Goal: Task Accomplishment & Management: Manage account settings

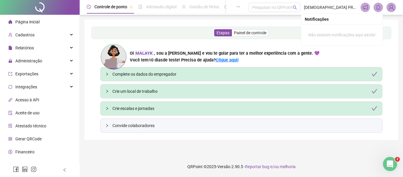
click at [379, 8] on icon "bell" at bounding box center [378, 7] width 5 height 5
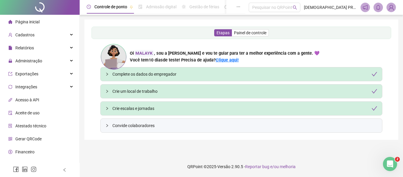
click at [394, 9] on img at bounding box center [391, 7] width 9 height 9
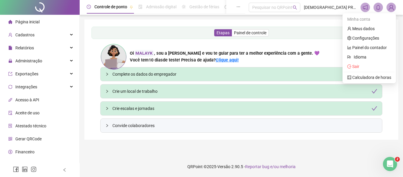
click at [365, 9] on icon "notification" at bounding box center [365, 7] width 5 height 5
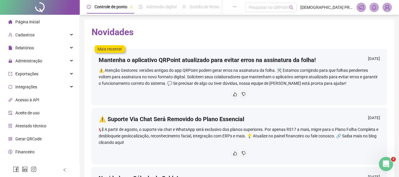
drag, startPoint x: 377, startPoint y: 0, endPoint x: 230, endPoint y: 35, distance: 150.8
click at [230, 35] on h2 "Novidades" at bounding box center [240, 32] width 296 height 11
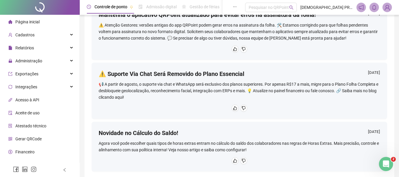
scroll to position [59, 0]
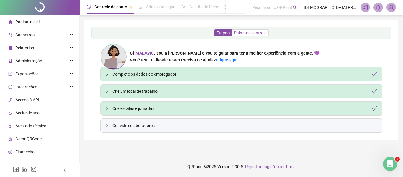
click at [247, 34] on span "Painel de controle" at bounding box center [250, 32] width 32 height 5
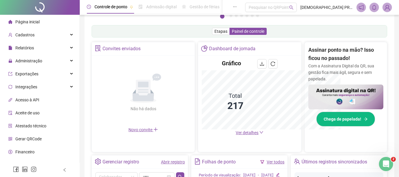
scroll to position [176, 0]
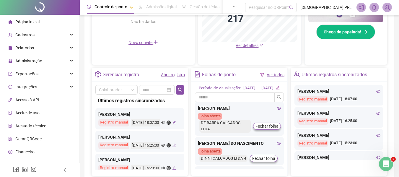
click at [172, 124] on icon "edit" at bounding box center [174, 122] width 4 height 4
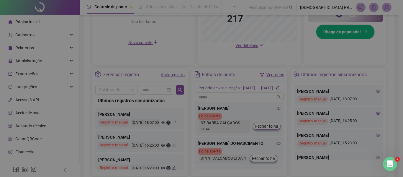
type input "**********"
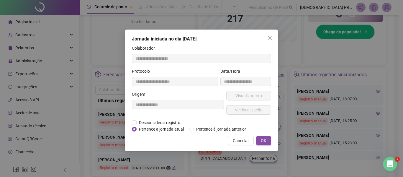
click at [239, 142] on span "Cancelar" at bounding box center [241, 140] width 16 height 6
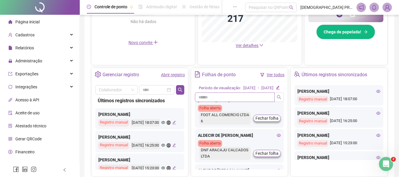
scroll to position [89, 0]
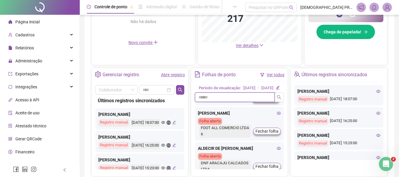
drag, startPoint x: 234, startPoint y: 107, endPoint x: 231, endPoint y: 105, distance: 4.4
click at [231, 102] on input "text" at bounding box center [235, 96] width 80 height 9
type input "*"
type input "***"
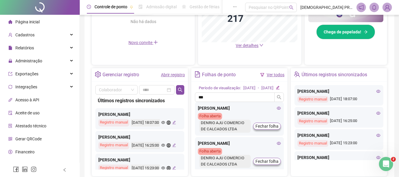
click at [277, 110] on icon "eye" at bounding box center [279, 108] width 4 height 4
click at [31, 58] on span "Administração" at bounding box center [28, 60] width 27 height 5
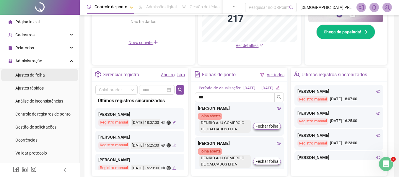
click at [32, 71] on div "Ajustes da folha" at bounding box center [30, 75] width 30 height 12
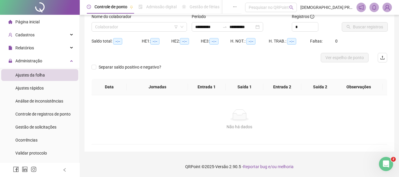
scroll to position [41, 0]
type input "**********"
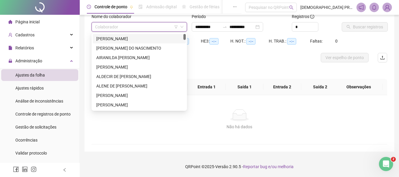
click at [158, 25] on input "search" at bounding box center [136, 26] width 83 height 9
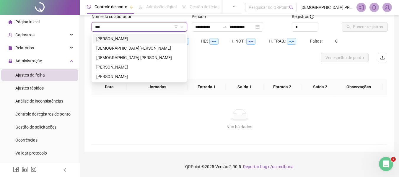
type input "****"
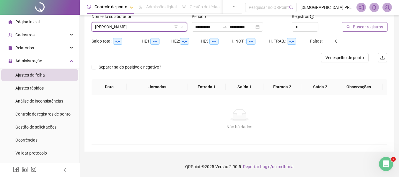
click at [362, 26] on span "Buscar registros" at bounding box center [368, 27] width 30 height 6
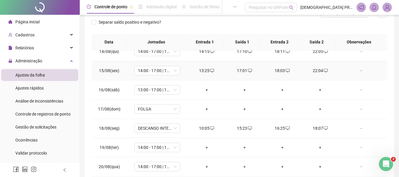
scroll to position [100, 0]
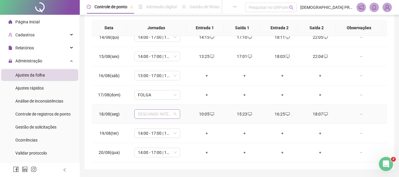
click at [174, 115] on span "DESCANSO INTER-JORNADA" at bounding box center [157, 114] width 39 height 9
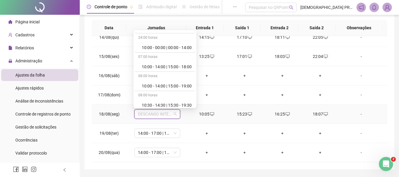
scroll to position [266, 0]
click at [175, 67] on div "10:00 - 14:00 | 15:00 - 18:00" at bounding box center [167, 67] width 50 height 6
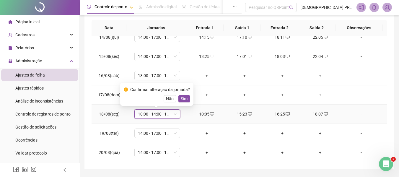
click at [182, 98] on span "Sim" at bounding box center [184, 98] width 7 height 6
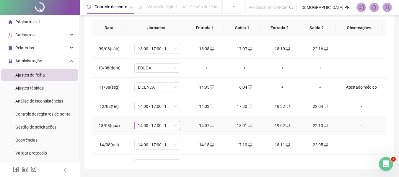
scroll to position [63, 0]
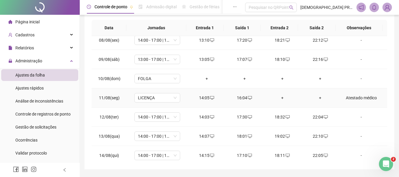
click at [360, 93] on td "Atestado médico" at bounding box center [363, 97] width 48 height 19
click at [361, 100] on div "Atestado médico" at bounding box center [361, 97] width 35 height 6
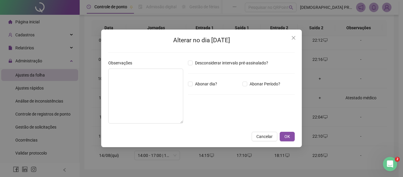
type textarea "**********"
click at [291, 136] on button "OK" at bounding box center [287, 136] width 15 height 9
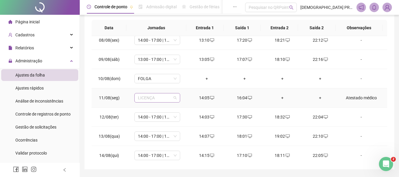
click at [169, 97] on span "LICENÇA" at bounding box center [157, 97] width 39 height 9
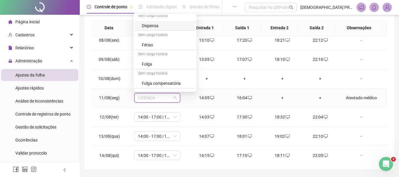
scroll to position [481, 0]
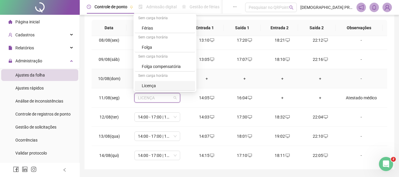
click at [270, 73] on td "+" at bounding box center [282, 78] width 38 height 19
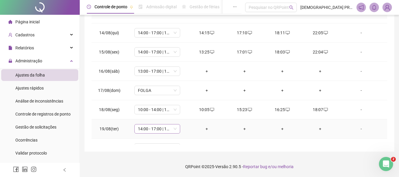
scroll to position [181, 0]
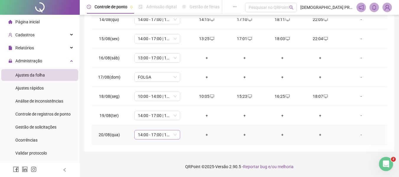
click at [175, 135] on span "14:00 - 17:00 | 18:00 - 22:00" at bounding box center [157, 134] width 39 height 9
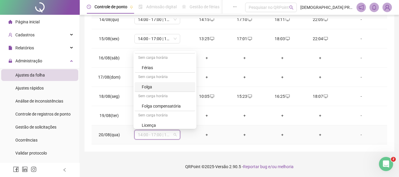
scroll to position [481, 0]
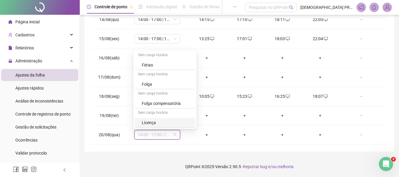
click at [133, 155] on div "**********" at bounding box center [239, 29] width 319 height 295
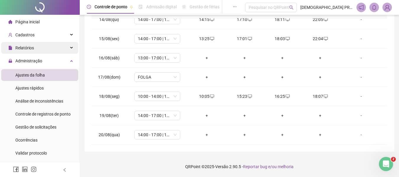
click at [40, 44] on div "Relatórios" at bounding box center [39, 48] width 77 height 12
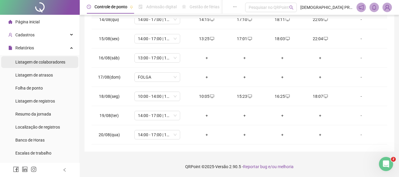
click at [43, 58] on div "Listagem de colaboradores" at bounding box center [40, 62] width 50 height 12
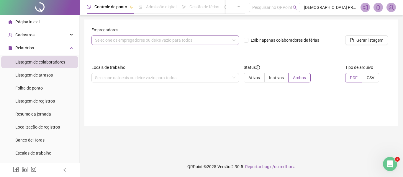
click at [174, 37] on div "Selecione os empregadores ou deixe vazio para todos" at bounding box center [166, 39] width 148 height 9
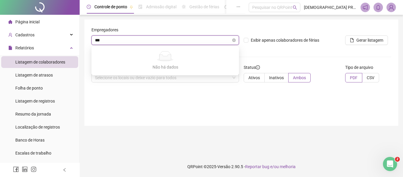
type input "****"
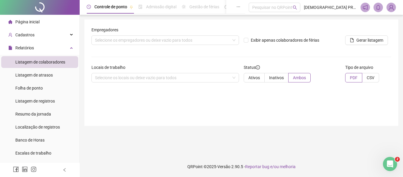
drag, startPoint x: 211, startPoint y: 141, endPoint x: 208, endPoint y: 136, distance: 6.1
click at [210, 139] on main "Empregadores Selecione os empregadores ou deixe vazio para todos Exibir apenas …" at bounding box center [241, 85] width 314 height 132
click at [32, 34] on span "Cadastros" at bounding box center [24, 34] width 19 height 5
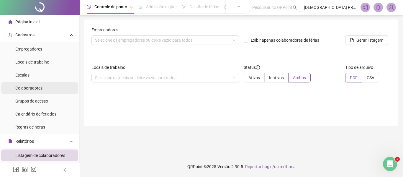
click at [39, 88] on span "Colaboradores" at bounding box center [28, 88] width 27 height 5
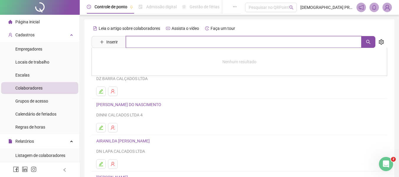
click at [159, 43] on input "text" at bounding box center [244, 42] width 236 height 12
type input "****"
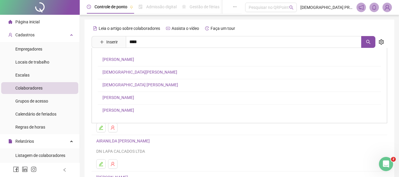
click at [123, 58] on link "[PERSON_NAME]" at bounding box center [118, 59] width 32 height 5
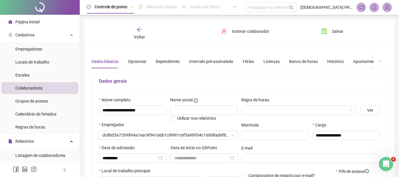
type input "**********"
drag, startPoint x: 140, startPoint y: 61, endPoint x: 144, endPoint y: 60, distance: 4.3
click at [141, 61] on div "Opcionais" at bounding box center [137, 61] width 18 height 6
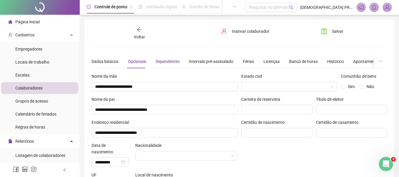
click at [176, 61] on div "Dependentes" at bounding box center [168, 61] width 24 height 6
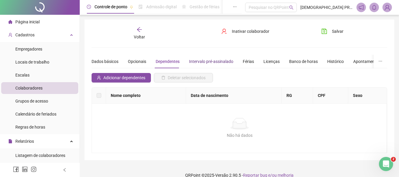
click at [212, 60] on div "Intervalo pré-assinalado" at bounding box center [211, 61] width 44 height 6
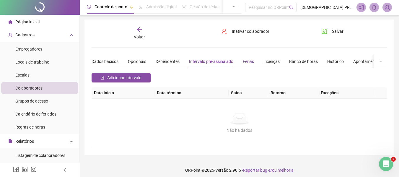
click at [247, 63] on div "Férias" at bounding box center [248, 61] width 11 height 6
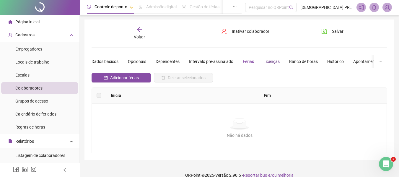
click at [264, 60] on div "Licenças" at bounding box center [271, 61] width 16 height 6
click at [294, 59] on div "Banco de horas" at bounding box center [303, 61] width 29 height 6
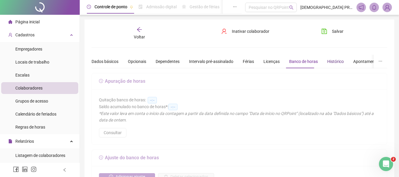
click at [329, 60] on div "Histórico" at bounding box center [335, 61] width 17 height 6
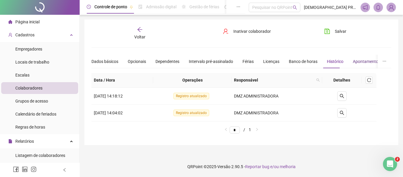
click at [361, 61] on div "Apontamentos" at bounding box center [366, 61] width 27 height 6
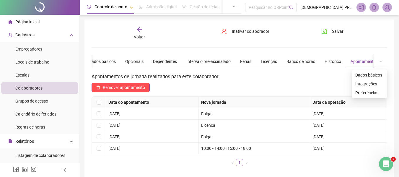
click at [381, 62] on icon "ellipsis" at bounding box center [380, 61] width 4 height 4
click at [279, 34] on div "Voltar Inativar colaborador [PERSON_NAME]" at bounding box center [239, 34] width 300 height 14
click at [242, 32] on span "Inativar colaborador" at bounding box center [251, 31] width 38 height 6
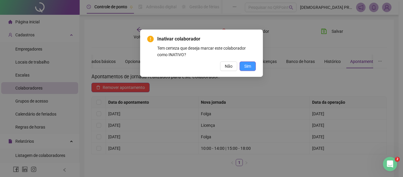
click at [249, 63] on span "Sim" at bounding box center [248, 66] width 7 height 6
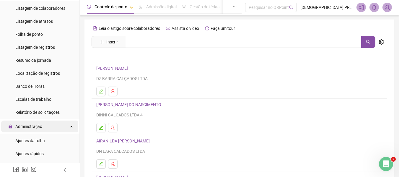
scroll to position [148, 0]
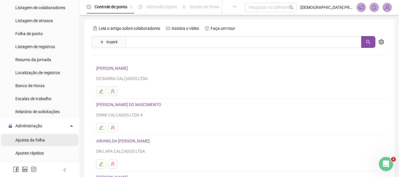
click at [34, 140] on span "Ajustes da folha" at bounding box center [30, 140] width 30 height 5
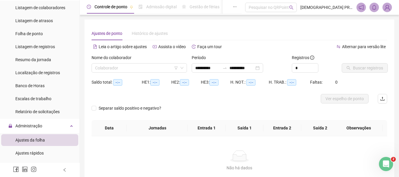
type input "**********"
click at [34, 152] on span "Ajustes rápidos" at bounding box center [29, 153] width 28 height 5
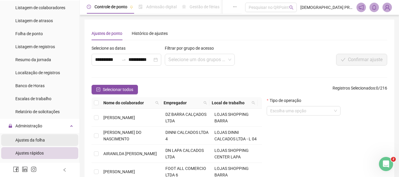
click at [27, 138] on span "Ajustes da folha" at bounding box center [30, 140] width 30 height 5
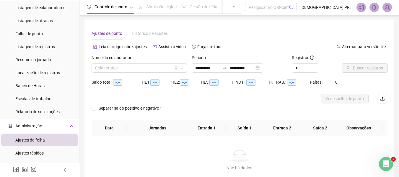
type input "**********"
click at [118, 67] on input "search" at bounding box center [136, 67] width 83 height 9
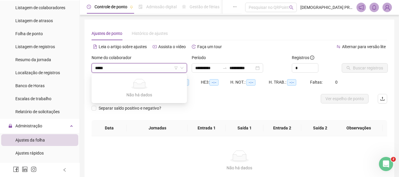
type input "****"
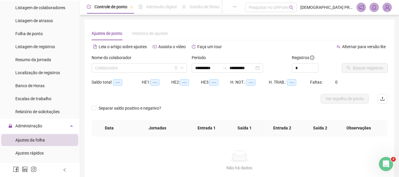
click at [220, 102] on div at bounding box center [203, 98] width 222 height 9
click at [151, 30] on div "Histórico de ajustes" at bounding box center [150, 34] width 36 height 14
click at [113, 70] on input "search" at bounding box center [136, 67] width 83 height 9
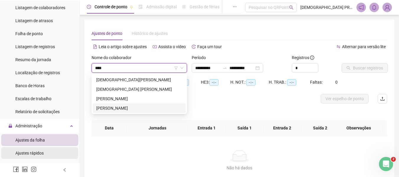
type input "****"
click at [43, 151] on li "Ajustes rápidos" at bounding box center [39, 153] width 77 height 12
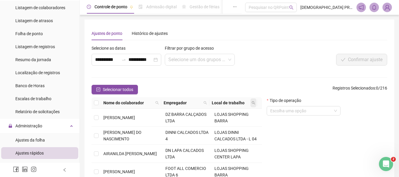
click at [252, 104] on icon "search" at bounding box center [254, 103] width 4 height 4
type input "*"
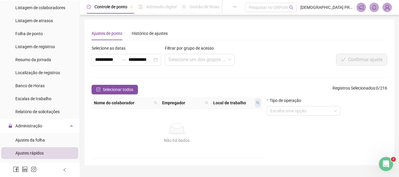
click at [257, 104] on icon "search" at bounding box center [258, 103] width 4 height 4
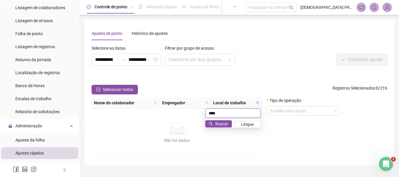
type input "*"
type input "*******"
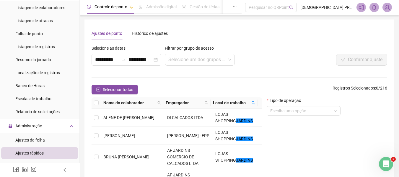
click at [198, 102] on span "Empregador" at bounding box center [184, 103] width 37 height 6
click at [207, 101] on icon "search" at bounding box center [207, 103] width 4 height 4
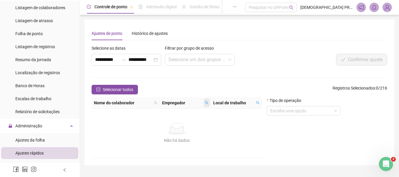
click at [207, 101] on icon "search" at bounding box center [207, 103] width 4 height 4
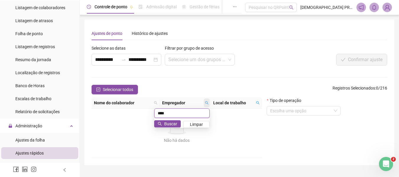
type input "****"
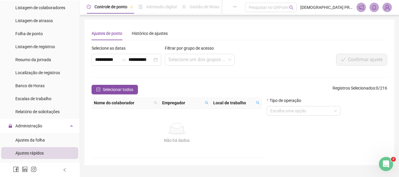
drag, startPoint x: 237, startPoint y: 106, endPoint x: 244, endPoint y: 102, distance: 8.1
click at [239, 105] on th "Local de trabalho" at bounding box center [236, 103] width 51 height 12
click at [259, 102] on span at bounding box center [258, 102] width 6 height 9
click at [243, 125] on span "Limpar" at bounding box center [247, 124] width 13 height 6
click at [190, 101] on span "Empregador" at bounding box center [182, 103] width 40 height 6
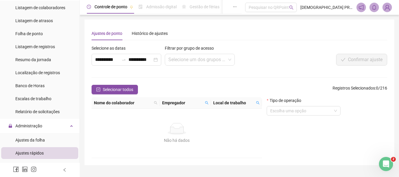
drag, startPoint x: 183, startPoint y: 106, endPoint x: 171, endPoint y: 105, distance: 12.5
click at [182, 106] on th "Empregador" at bounding box center [185, 103] width 51 height 12
click at [159, 101] on th "Nome do colaborador" at bounding box center [126, 103] width 68 height 12
drag, startPoint x: 158, startPoint y: 102, endPoint x: 168, endPoint y: 103, distance: 10.1
click at [162, 103] on tr "Nome do colaborador Empregador Local de trabalho" at bounding box center [179, 103] width 175 height 12
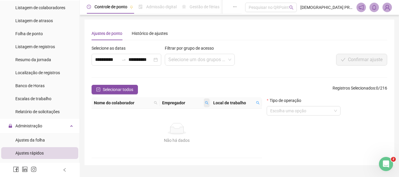
click at [206, 102] on span at bounding box center [207, 102] width 6 height 9
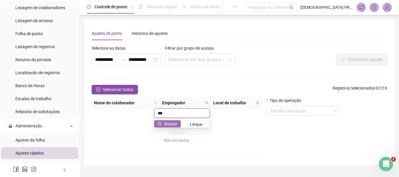
type input "***"
click at [176, 126] on span "Buscar" at bounding box center [170, 123] width 13 height 6
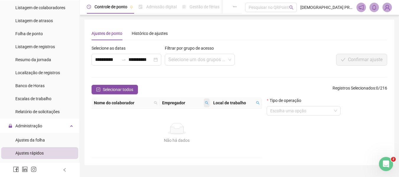
click at [208, 103] on icon "search" at bounding box center [207, 103] width 4 height 4
click at [257, 102] on icon "search" at bounding box center [258, 103] width 4 height 4
type input "*******"
click at [257, 102] on icon "search" at bounding box center [258, 103] width 4 height 4
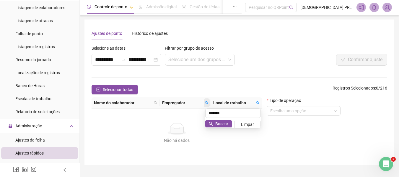
click at [205, 101] on span at bounding box center [207, 102] width 6 height 9
click at [204, 102] on span at bounding box center [207, 102] width 6 height 9
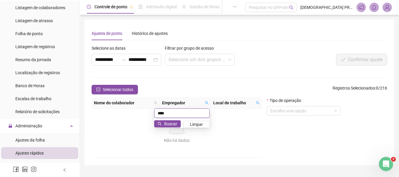
type input "****"
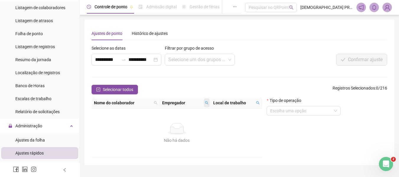
click at [206, 103] on icon "search" at bounding box center [207, 103] width 4 height 4
click at [257, 103] on icon "search" at bounding box center [258, 103] width 4 height 4
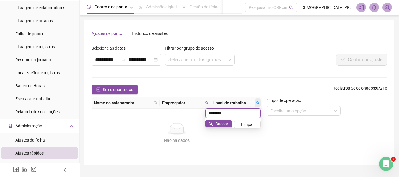
type input "*******"
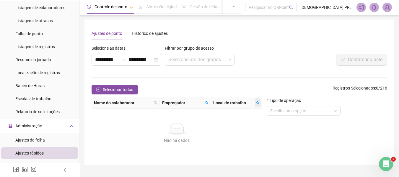
click at [259, 103] on icon "search" at bounding box center [258, 103] width 4 height 4
click at [226, 125] on span "Buscar" at bounding box center [221, 123] width 13 height 6
click at [113, 103] on span "Nome do colaborador" at bounding box center [123, 103] width 58 height 6
drag, startPoint x: 37, startPoint y: 153, endPoint x: 37, endPoint y: 149, distance: 4.4
click at [37, 153] on span "Ajustes rápidos" at bounding box center [29, 153] width 28 height 5
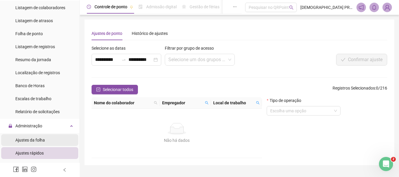
click at [36, 138] on span "Ajustes da folha" at bounding box center [30, 140] width 30 height 5
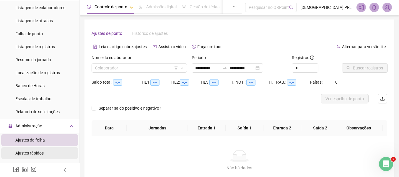
type input "**********"
click at [38, 152] on span "Ajustes rápidos" at bounding box center [29, 153] width 28 height 5
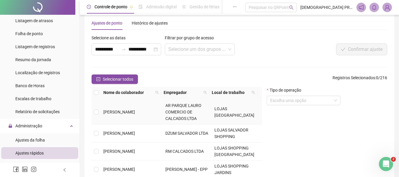
scroll to position [178, 0]
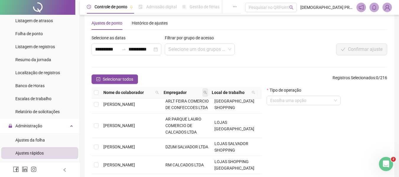
click at [206, 92] on icon "search" at bounding box center [205, 93] width 4 height 4
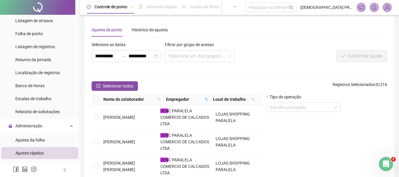
scroll to position [0, 0]
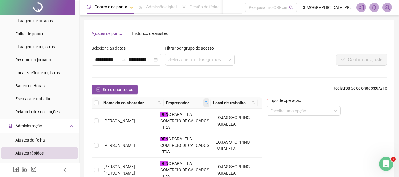
click at [205, 101] on icon "search" at bounding box center [207, 103] width 4 height 4
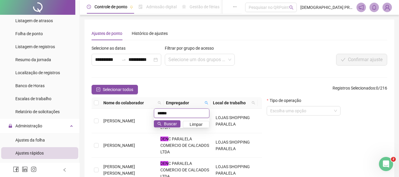
type input "******"
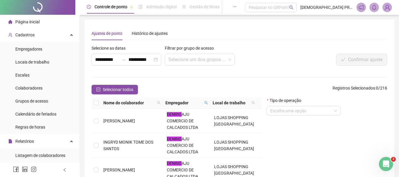
click at [28, 21] on span "Página inicial" at bounding box center [27, 21] width 24 height 5
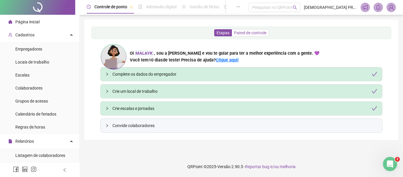
click at [250, 33] on span "Painel de controle" at bounding box center [250, 32] width 32 height 5
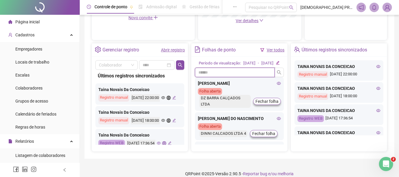
click at [257, 77] on input "text" at bounding box center [235, 72] width 80 height 9
click at [277, 75] on icon "search" at bounding box center [279, 72] width 5 height 5
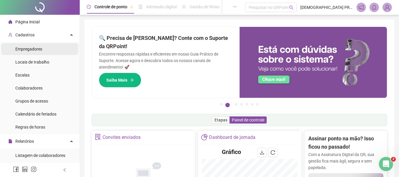
click at [32, 45] on div "Empregadores" at bounding box center [28, 49] width 27 height 12
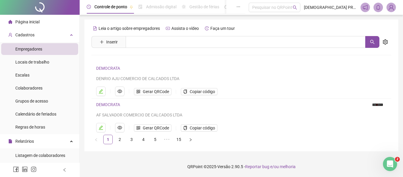
click at [29, 81] on ul "Empregadores Locais de trabalho Escalas Colaboradores Grupos de acesso Calendár…" at bounding box center [39, 88] width 79 height 92
click at [28, 86] on span "Colaboradores" at bounding box center [28, 88] width 27 height 5
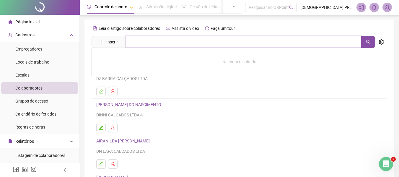
click at [179, 42] on input "text" at bounding box center [244, 42] width 236 height 12
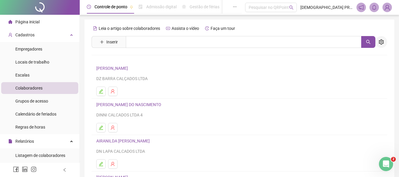
click at [379, 41] on icon "setting" at bounding box center [381, 41] width 5 height 5
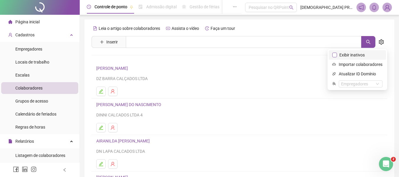
click at [360, 53] on span "Exibir inativos" at bounding box center [352, 55] width 30 height 6
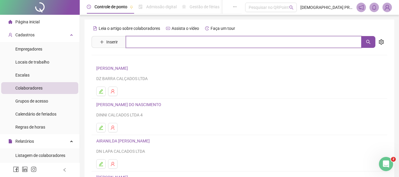
click at [168, 42] on input "text" at bounding box center [244, 42] width 236 height 12
type input "***"
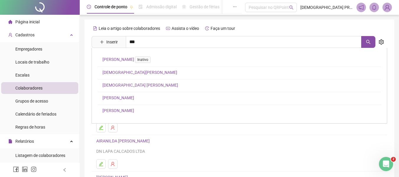
click at [151, 60] on span "Inativo" at bounding box center [143, 59] width 16 height 6
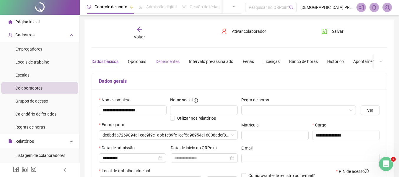
type input "**********"
click at [244, 31] on span "Ativar colaborador" at bounding box center [249, 31] width 34 height 6
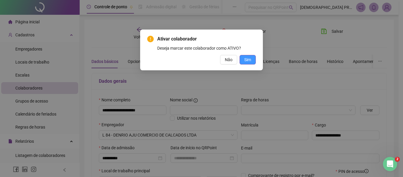
click at [246, 60] on span "Sim" at bounding box center [248, 59] width 7 height 6
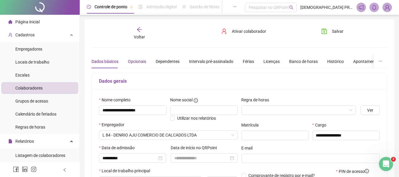
click at [140, 61] on div "Opcionais" at bounding box center [137, 61] width 18 height 6
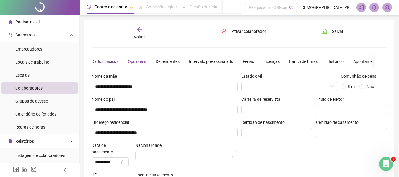
click at [111, 61] on div "Dados básicos" at bounding box center [105, 61] width 27 height 6
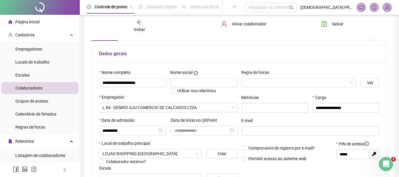
scroll to position [59, 0]
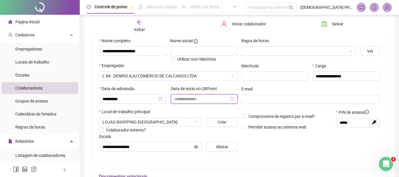
click at [196, 97] on input at bounding box center [201, 99] width 55 height 6
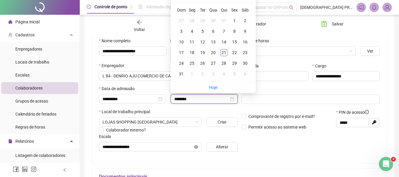
type input "********"
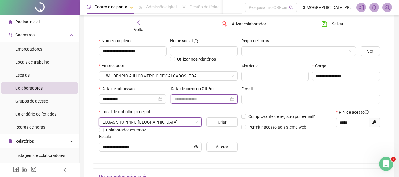
click at [206, 100] on input at bounding box center [201, 99] width 55 height 6
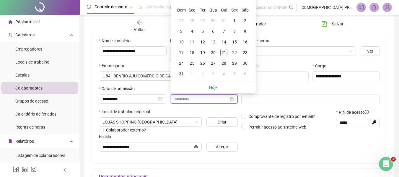
type input "**********"
click at [183, 99] on input at bounding box center [201, 99] width 55 height 6
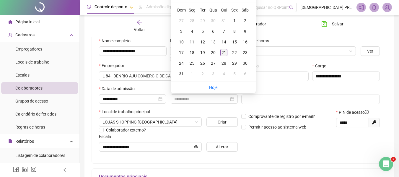
click at [225, 51] on div "21" at bounding box center [223, 52] width 7 height 7
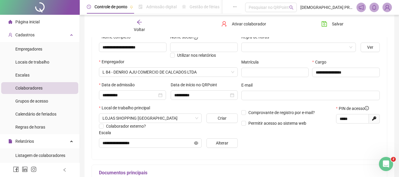
scroll to position [89, 0]
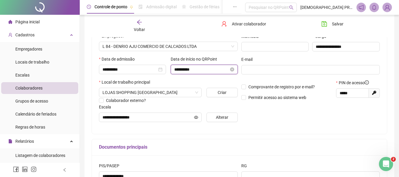
click at [208, 69] on input "**********" at bounding box center [201, 69] width 55 height 6
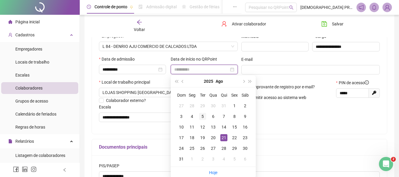
type input "**********"
click at [203, 115] on div "5" at bounding box center [202, 116] width 7 height 7
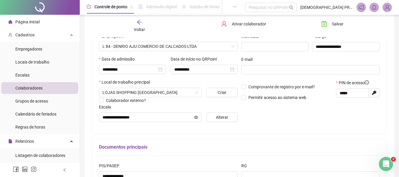
click at [281, 129] on div "**********" at bounding box center [239, 67] width 295 height 133
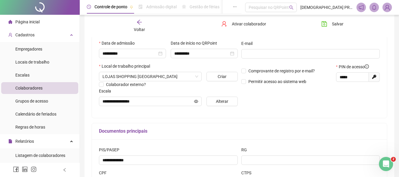
scroll to position [118, 0]
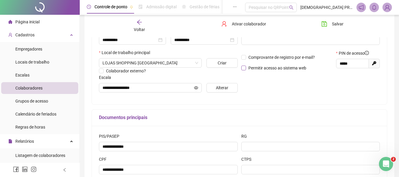
click at [280, 68] on span "Permitir acesso ao sistema web" at bounding box center [277, 68] width 58 height 5
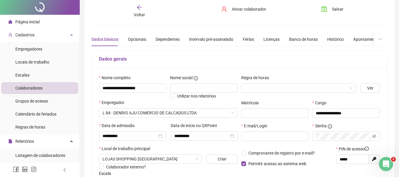
scroll to position [0, 0]
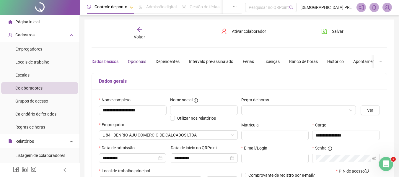
click at [142, 59] on div "Opcionais" at bounding box center [137, 61] width 18 height 6
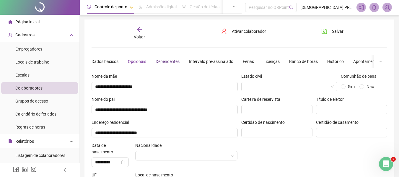
click at [169, 62] on div "Dependentes" at bounding box center [168, 61] width 24 height 6
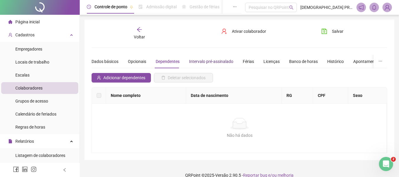
click at [223, 59] on div "Intervalo pré-assinalado" at bounding box center [211, 61] width 44 height 6
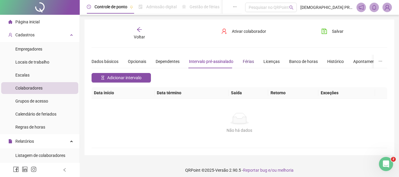
click at [250, 59] on div "Férias" at bounding box center [248, 61] width 11 height 6
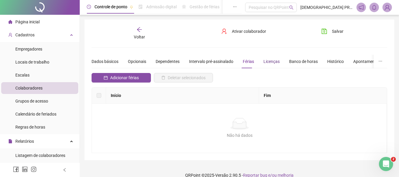
click at [270, 62] on div "Licenças" at bounding box center [271, 61] width 16 height 6
click at [301, 59] on div "Banco de horas" at bounding box center [303, 61] width 29 height 6
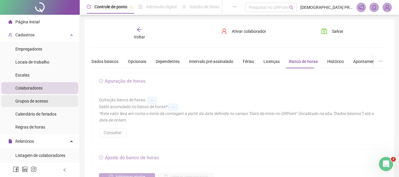
click at [45, 103] on span "Grupos de acesso" at bounding box center [31, 101] width 33 height 5
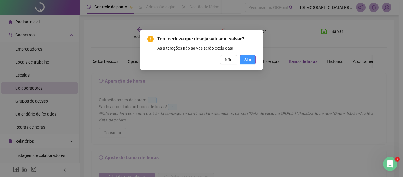
click at [247, 61] on span "Sim" at bounding box center [248, 59] width 7 height 6
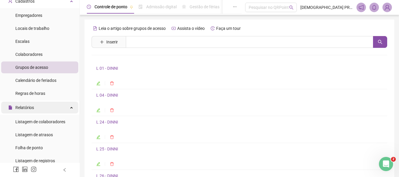
scroll to position [89, 0]
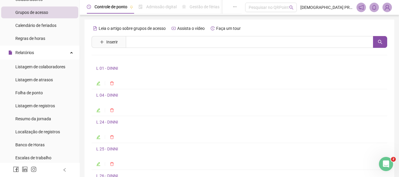
click at [115, 69] on link "L 01 - DINNI" at bounding box center [107, 68] width 22 height 5
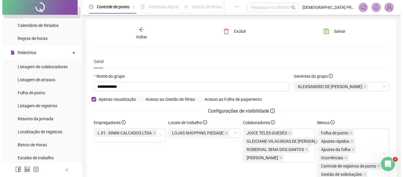
scroll to position [0, 0]
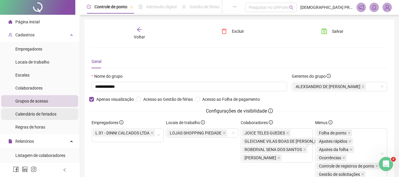
click at [32, 116] on span "Calendário de feriados" at bounding box center [35, 114] width 41 height 5
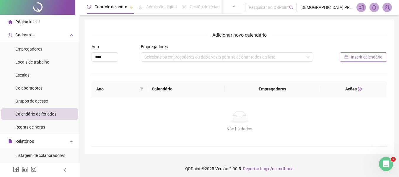
click at [363, 56] on span "Inserir calendário" at bounding box center [367, 57] width 32 height 6
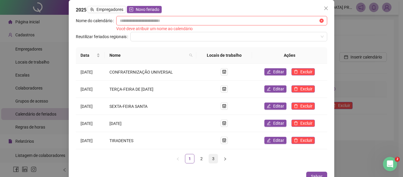
click at [210, 157] on link "3" at bounding box center [213, 158] width 9 height 9
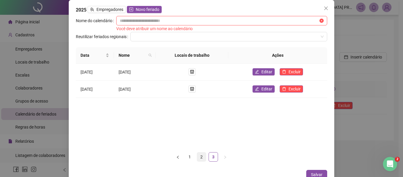
click at [198, 157] on link "2" at bounding box center [201, 156] width 9 height 9
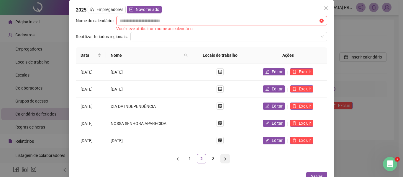
click at [221, 158] on button "button" at bounding box center [225, 158] width 9 height 9
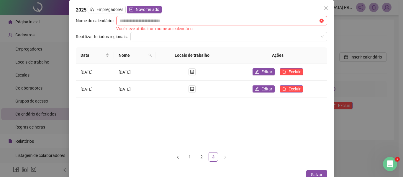
click at [130, 14] on div "2025 Empregadores Novo feriado Nome do calendário Você deve atribuir um nome ao…" at bounding box center [202, 92] width 266 height 185
click at [127, 19] on input "text" at bounding box center [219, 20] width 199 height 6
type input "**********"
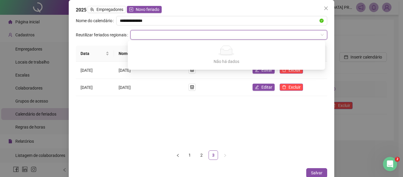
click at [177, 35] on input "search" at bounding box center [226, 34] width 185 height 9
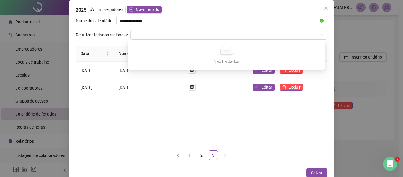
click at [266, 144] on div "Data Nome Locais de trabalho Ações [DATE] [DATE] Editar Excluir [DATE] [DATE] E…" at bounding box center [202, 95] width 252 height 100
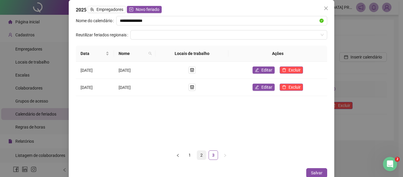
click at [197, 155] on link "2" at bounding box center [201, 155] width 9 height 9
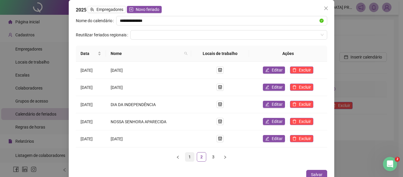
click at [188, 156] on link "1" at bounding box center [189, 156] width 9 height 9
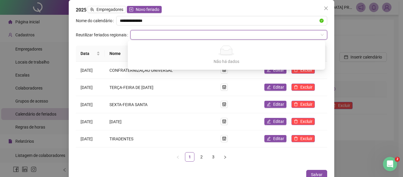
click at [156, 34] on input "search" at bounding box center [226, 34] width 185 height 9
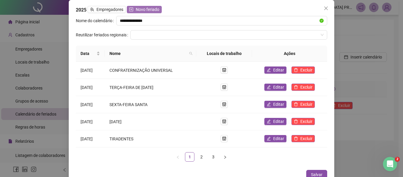
click at [146, 8] on span "Novo feriado" at bounding box center [148, 9] width 24 height 6
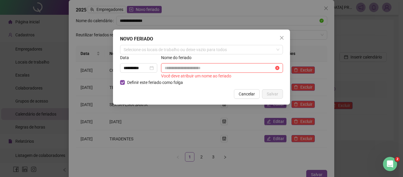
click at [180, 68] on input "text" at bounding box center [220, 68] width 110 height 6
type input "**********"
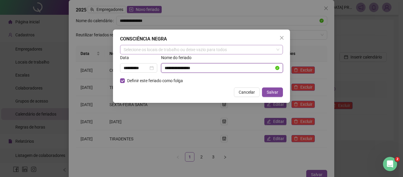
click at [196, 46] on div "Selecione os locais de trabalho ou deixe vazio para todos" at bounding box center [201, 49] width 163 height 9
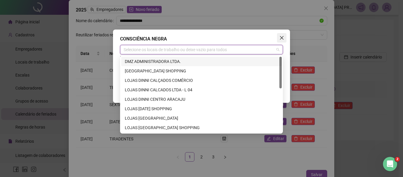
click at [280, 36] on icon "close" at bounding box center [282, 38] width 4 height 4
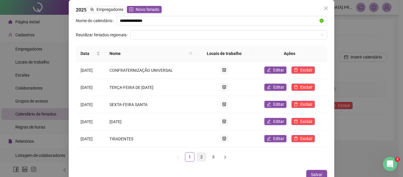
click at [199, 157] on link "2" at bounding box center [201, 156] width 9 height 9
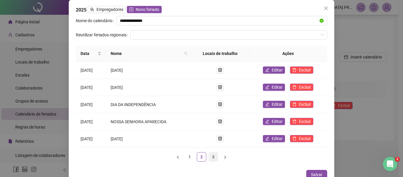
click at [209, 156] on link "3" at bounding box center [213, 156] width 9 height 9
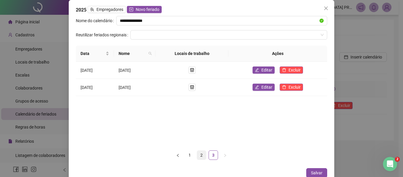
click at [203, 156] on link "2" at bounding box center [201, 155] width 9 height 9
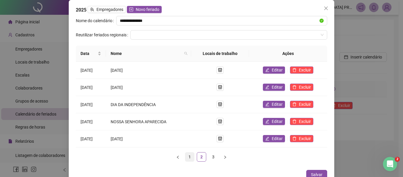
click at [188, 153] on link "1" at bounding box center [189, 156] width 9 height 9
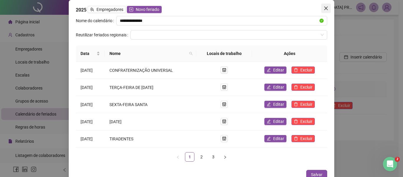
click at [324, 6] on icon "close" at bounding box center [326, 8] width 5 height 5
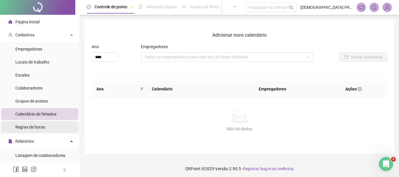
click at [37, 127] on span "Regras de horas" at bounding box center [30, 127] width 30 height 5
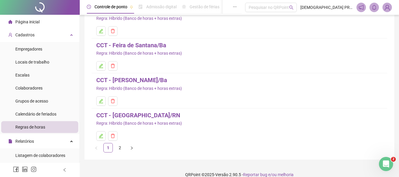
scroll to position [89, 0]
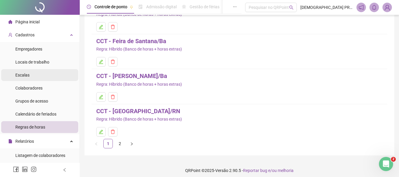
click at [33, 75] on li "Escalas" at bounding box center [39, 75] width 77 height 12
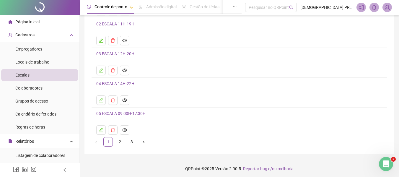
scroll to position [76, 0]
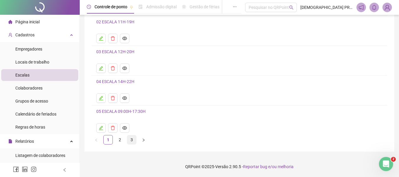
click at [129, 140] on link "3" at bounding box center [131, 139] width 9 height 9
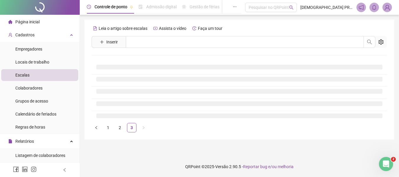
scroll to position [0, 0]
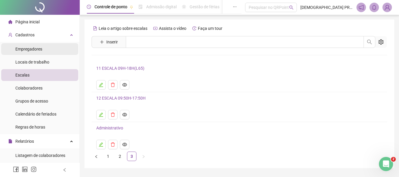
click at [30, 48] on span "Empregadores" at bounding box center [28, 49] width 27 height 5
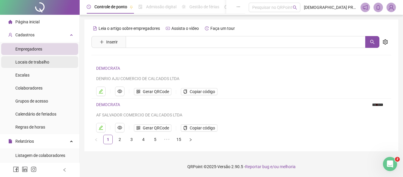
click at [40, 62] on span "Locais de trabalho" at bounding box center [32, 62] width 34 height 5
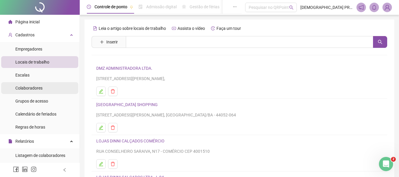
click at [40, 89] on span "Colaboradores" at bounding box center [28, 88] width 27 height 5
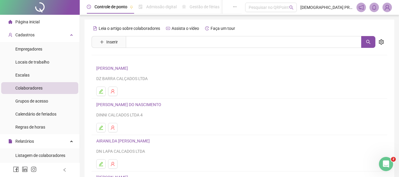
click at [129, 67] on link "[PERSON_NAME]" at bounding box center [112, 68] width 33 height 5
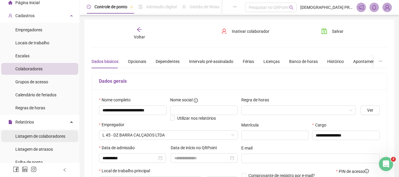
scroll to position [30, 0]
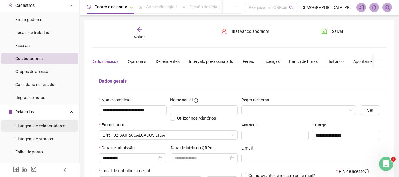
click at [29, 126] on span "Listagem de colaboradores" at bounding box center [40, 125] width 50 height 5
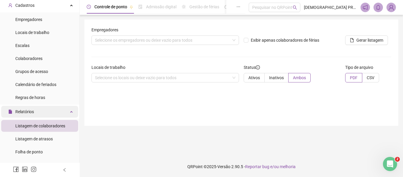
click at [24, 113] on span "Relatórios" at bounding box center [24, 111] width 19 height 5
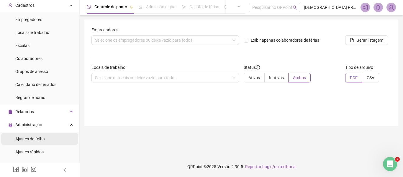
click at [28, 138] on span "Ajustes da folha" at bounding box center [30, 138] width 30 height 5
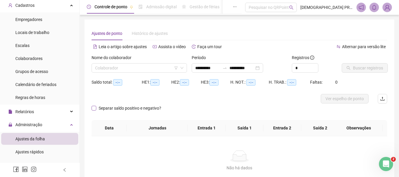
type input "**********"
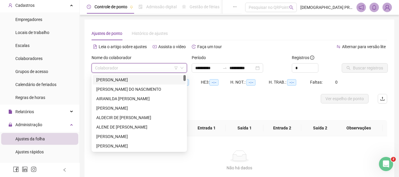
click at [154, 68] on input "search" at bounding box center [136, 67] width 83 height 9
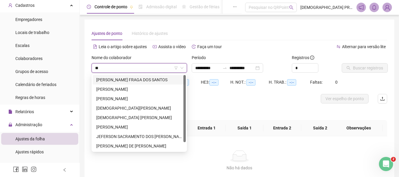
type input "***"
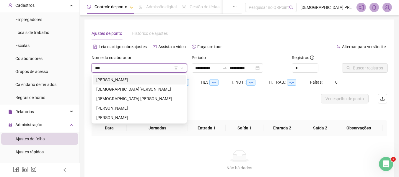
click at [147, 79] on div "[PERSON_NAME]" at bounding box center [139, 79] width 86 height 6
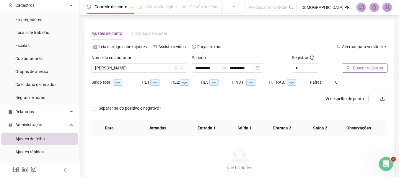
click at [365, 69] on span "Buscar registros" at bounding box center [368, 68] width 30 height 6
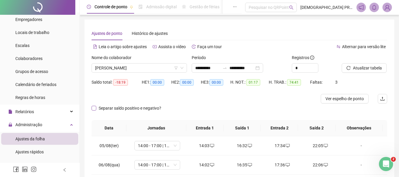
click at [116, 110] on span "Separar saldo positivo e negativo?" at bounding box center [129, 108] width 67 height 6
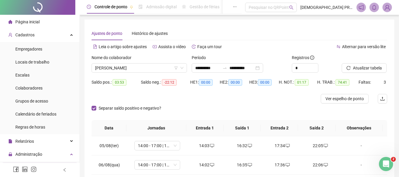
click at [37, 22] on span "Página inicial" at bounding box center [27, 21] width 24 height 5
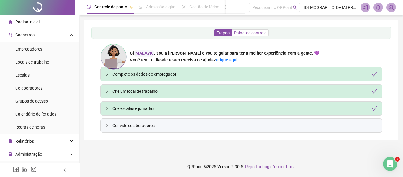
click at [249, 35] on span "Painel de controle" at bounding box center [250, 32] width 32 height 5
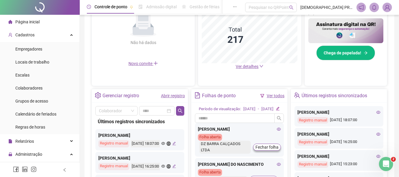
scroll to position [154, 0]
click at [232, 123] on input "text" at bounding box center [235, 118] width 80 height 9
type input "****"
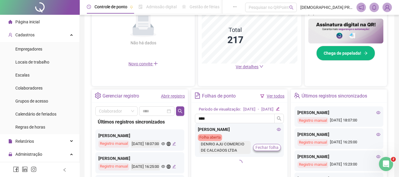
click at [271, 151] on span "Fechar folha" at bounding box center [266, 147] width 23 height 6
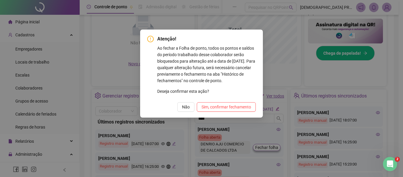
drag, startPoint x: 181, startPoint y: 70, endPoint x: 252, endPoint y: 79, distance: 71.5
click at [252, 79] on p "Ao fechar a Folha de ponto, todos os pontos e saldos do período trabalhado dess…" at bounding box center [206, 64] width 99 height 39
click at [240, 107] on span "Sim, confirmar fechamento" at bounding box center [227, 107] width 50 height 6
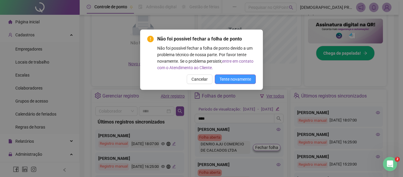
click at [228, 79] on span "Tente novamente" at bounding box center [236, 79] width 32 height 6
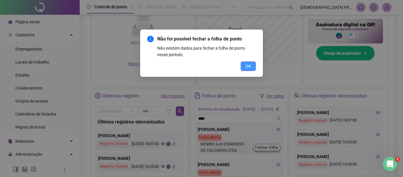
click at [250, 63] on span "OK" at bounding box center [249, 66] width 6 height 6
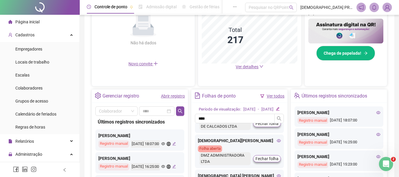
scroll to position [0, 0]
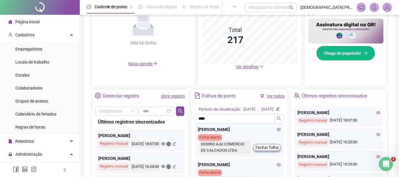
click at [277, 131] on icon "eye" at bounding box center [279, 129] width 4 height 4
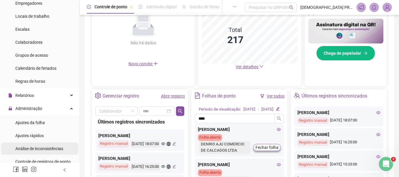
scroll to position [59, 0]
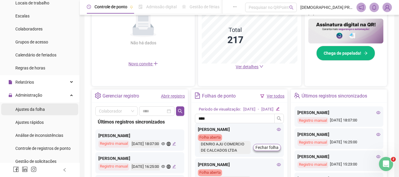
click at [28, 108] on span "Ajustes da folha" at bounding box center [30, 109] width 30 height 5
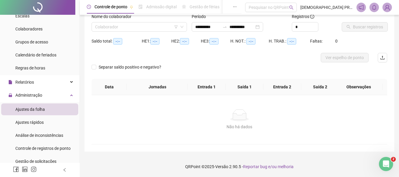
scroll to position [41, 0]
type input "**********"
click at [143, 25] on input "search" at bounding box center [136, 26] width 83 height 9
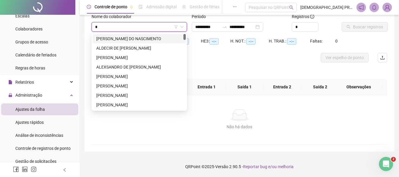
type input "**"
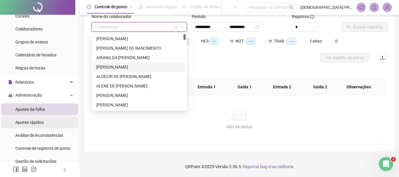
click at [45, 124] on li "Ajustes rápidos" at bounding box center [39, 122] width 77 height 12
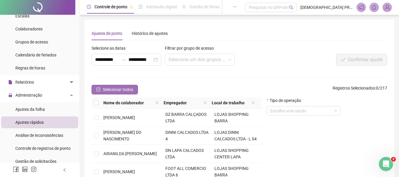
click at [96, 87] on button "Selecionar todos" at bounding box center [115, 89] width 46 height 9
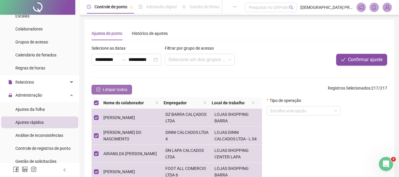
click at [96, 87] on button "Limpar todos" at bounding box center [112, 89] width 40 height 9
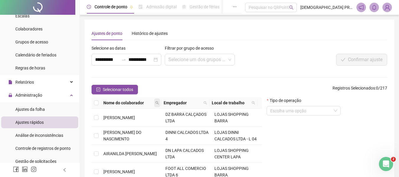
click at [158, 102] on icon "search" at bounding box center [157, 103] width 4 height 4
type input "****"
click at [123, 123] on span "Buscar" at bounding box center [121, 123] width 13 height 6
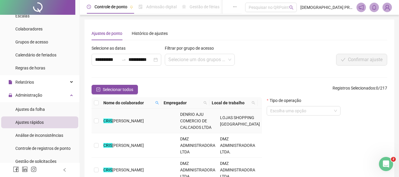
click at [118, 121] on span "[PERSON_NAME]" at bounding box center [128, 120] width 32 height 5
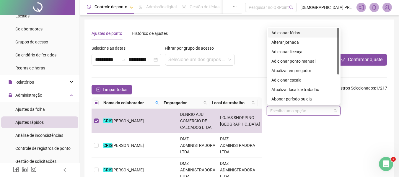
click at [299, 110] on input "search" at bounding box center [300, 110] width 61 height 9
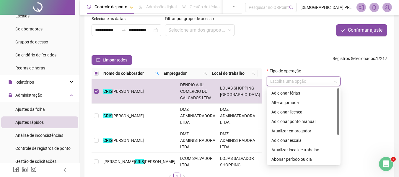
drag, startPoint x: 338, startPoint y: 131, endPoint x: 338, endPoint y: 97, distance: 34.3
click at [338, 97] on div at bounding box center [338, 111] width 2 height 46
click at [299, 91] on div "Adicionar férias" at bounding box center [303, 93] width 64 height 6
click at [337, 80] on div "Adicionar férias" at bounding box center [304, 80] width 74 height 9
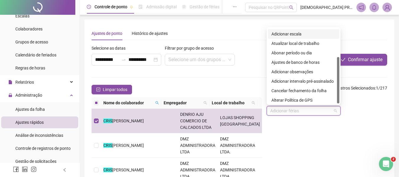
scroll to position [47, 0]
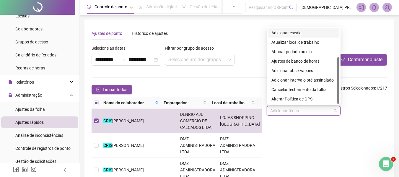
drag, startPoint x: 338, startPoint y: 68, endPoint x: 342, endPoint y: 98, distance: 30.4
click at [342, 98] on body "**********" at bounding box center [199, 88] width 399 height 177
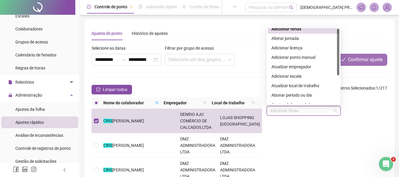
scroll to position [0, 0]
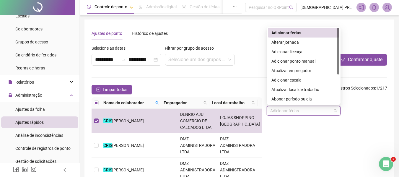
drag, startPoint x: 338, startPoint y: 82, endPoint x: 344, endPoint y: 53, distance: 29.9
click at [347, 53] on body "**********" at bounding box center [199, 88] width 399 height 177
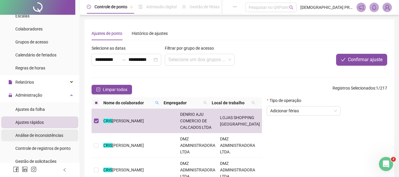
click at [34, 138] on span "Análise de inconsistências" at bounding box center [39, 135] width 48 height 5
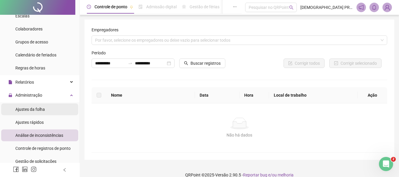
click at [35, 105] on div "Ajustes da folha" at bounding box center [30, 109] width 30 height 12
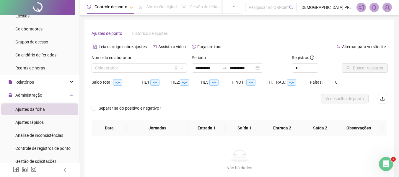
type input "**********"
click at [49, 149] on span "Controle de registros de ponto" at bounding box center [42, 148] width 55 height 5
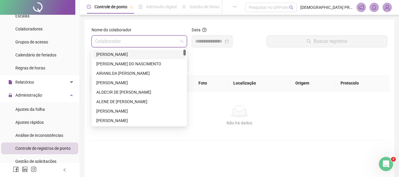
click at [146, 43] on input "search" at bounding box center [136, 41] width 83 height 11
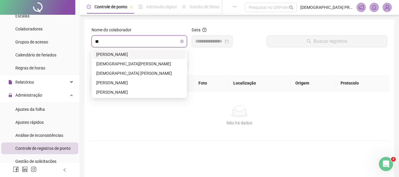
type input "***"
click at [146, 52] on div "[PERSON_NAME]" at bounding box center [139, 54] width 86 height 6
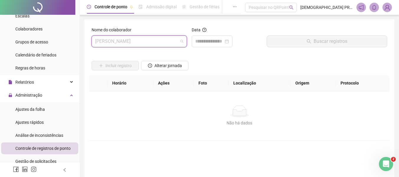
scroll to position [350, 0]
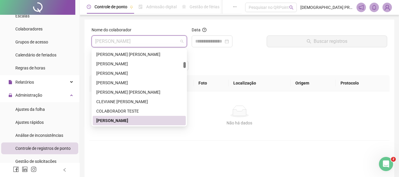
click at [163, 121] on div "[PERSON_NAME]" at bounding box center [139, 120] width 86 height 6
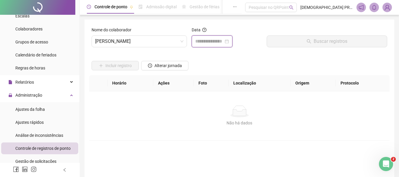
click at [199, 41] on input at bounding box center [209, 41] width 28 height 7
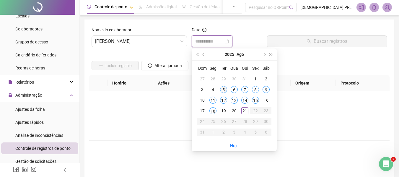
type input "**********"
click at [224, 90] on div "5" at bounding box center [223, 89] width 7 height 7
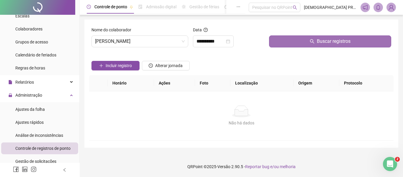
click at [302, 43] on button "Buscar registros" at bounding box center [330, 41] width 122 height 12
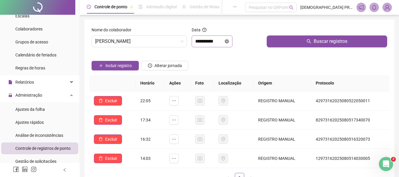
click at [229, 43] on icon "close-circle" at bounding box center [227, 41] width 4 height 4
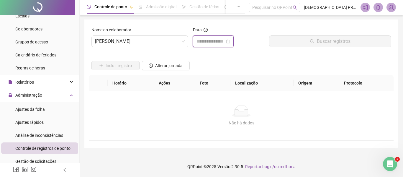
click at [219, 39] on input at bounding box center [211, 41] width 28 height 7
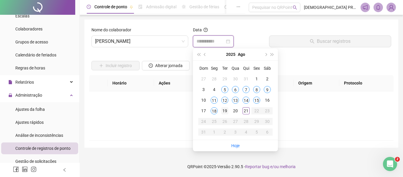
type input "**********"
click at [222, 112] on div "19" at bounding box center [224, 110] width 7 height 7
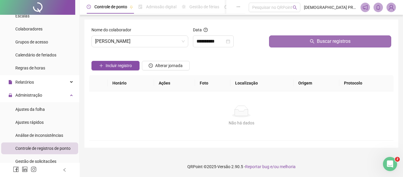
click at [308, 41] on button "Buscar registros" at bounding box center [330, 41] width 122 height 12
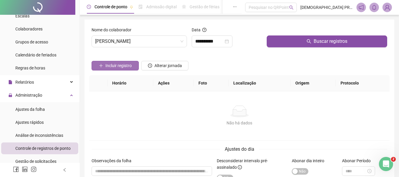
click at [128, 64] on span "Incluir registro" at bounding box center [118, 65] width 26 height 6
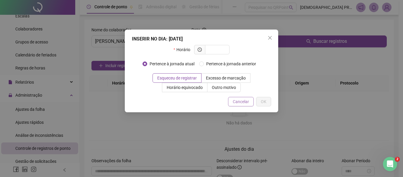
click at [248, 103] on span "Cancelar" at bounding box center [241, 101] width 16 height 6
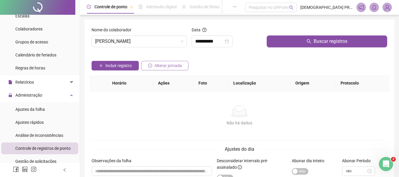
click at [172, 68] on span "Alterar jornada" at bounding box center [167, 65] width 27 height 6
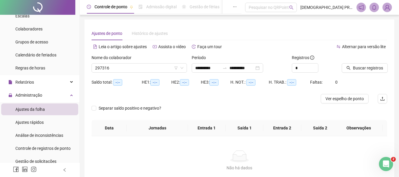
type input "**********"
click at [386, 163] on icon "Abertura do Messenger da Intercom" at bounding box center [385, 163] width 10 height 10
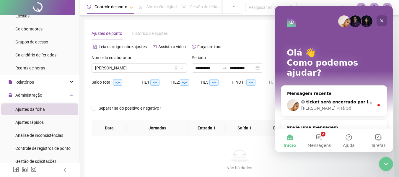
click at [382, 19] on icon "Fechar" at bounding box center [381, 20] width 5 height 5
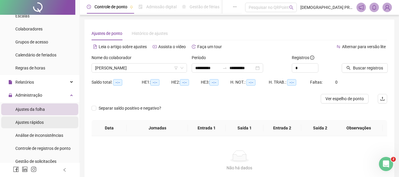
click at [35, 122] on span "Ajustes rápidos" at bounding box center [29, 122] width 28 height 5
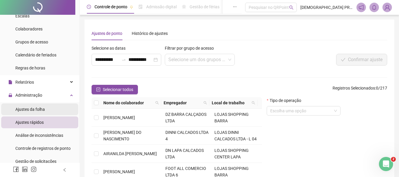
click at [26, 107] on span "Ajustes da folha" at bounding box center [30, 109] width 30 height 5
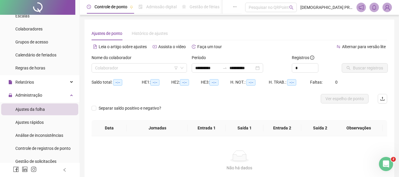
type input "**********"
click at [115, 67] on input "search" at bounding box center [136, 67] width 83 height 9
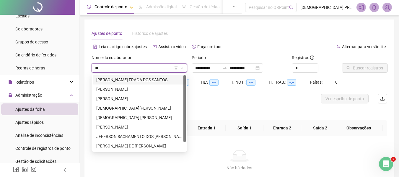
type input "***"
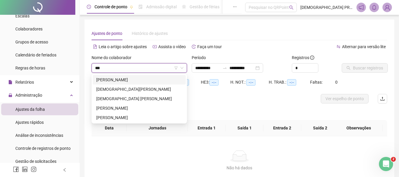
click at [128, 79] on div "[PERSON_NAME]" at bounding box center [139, 79] width 86 height 6
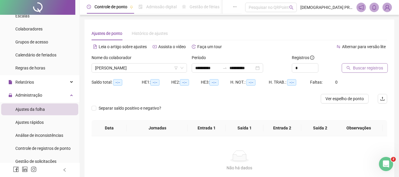
click at [365, 69] on span "Buscar registros" at bounding box center [368, 68] width 30 height 6
